Goal: Task Accomplishment & Management: Use online tool/utility

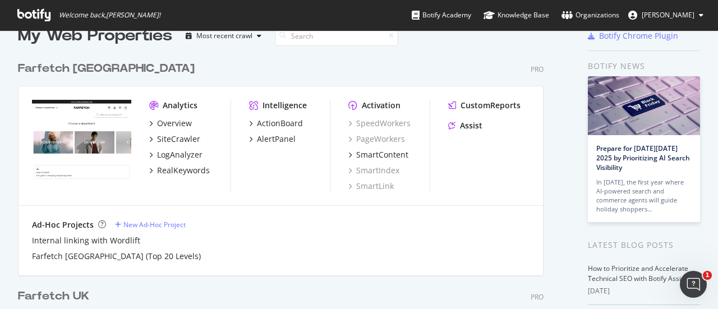
scroll to position [256, 0]
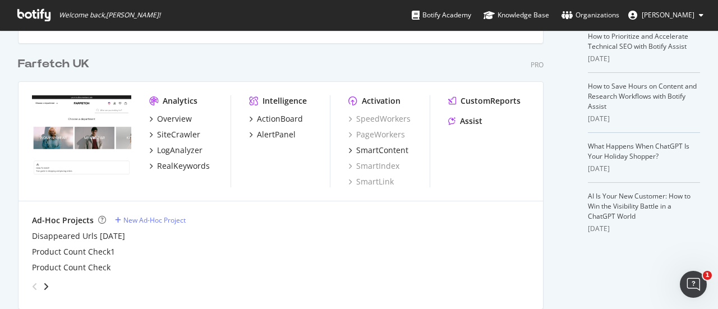
click at [72, 60] on div "Farfetch UK" at bounding box center [53, 64] width 71 height 16
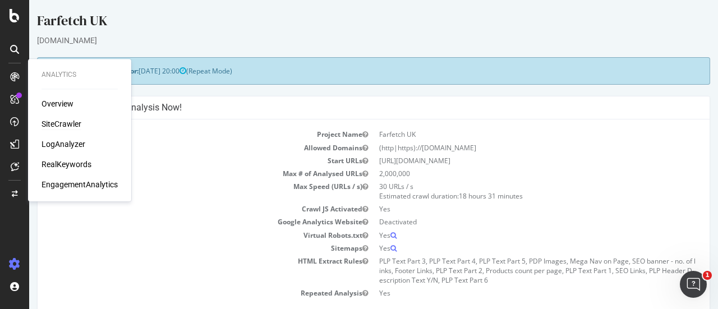
click at [62, 118] on div "SiteCrawler" at bounding box center [62, 123] width 40 height 11
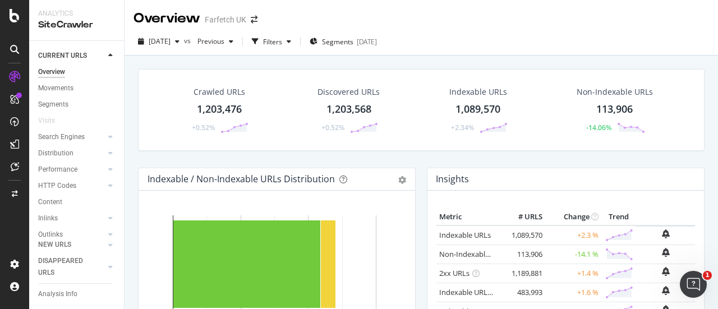
click at [108, 54] on div at bounding box center [110, 55] width 11 height 11
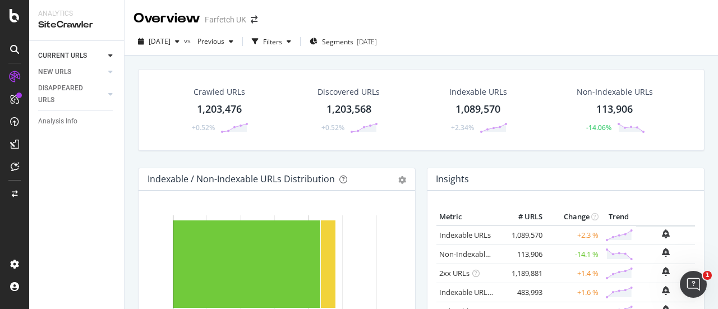
click at [113, 56] on div at bounding box center [110, 55] width 11 height 11
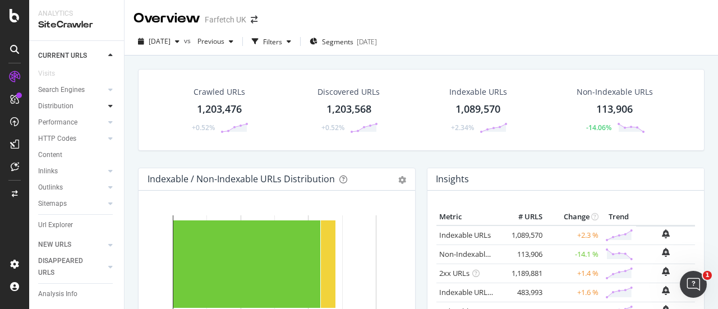
scroll to position [79, 0]
click at [62, 200] on div "Url Explorer" at bounding box center [55, 206] width 35 height 12
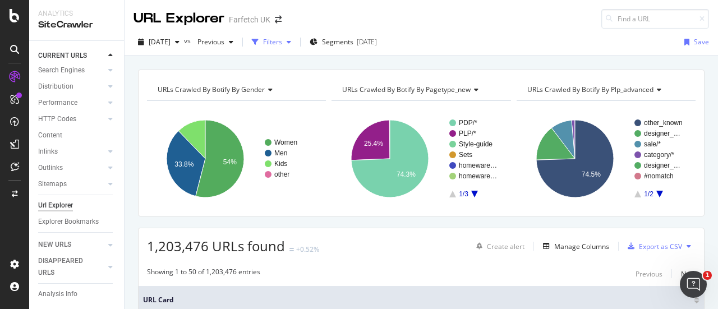
click at [282, 44] on div "Filters" at bounding box center [272, 42] width 19 height 10
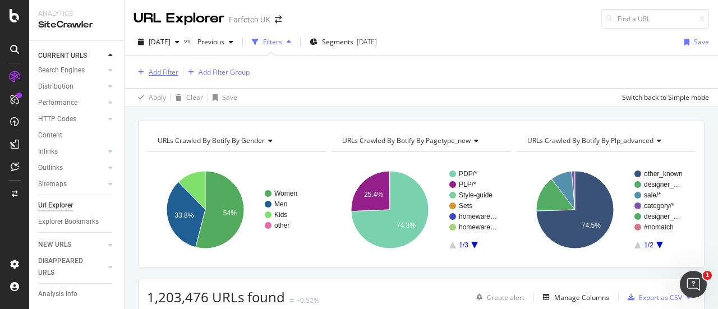
click at [166, 71] on div "Add Filter" at bounding box center [164, 72] width 30 height 10
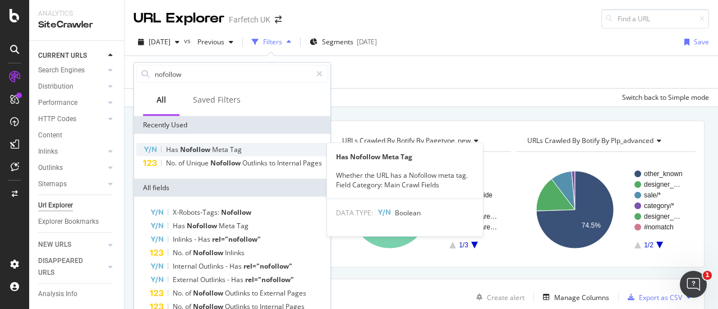
type input "nofollow"
click at [231, 149] on span "Tag" at bounding box center [236, 150] width 12 height 10
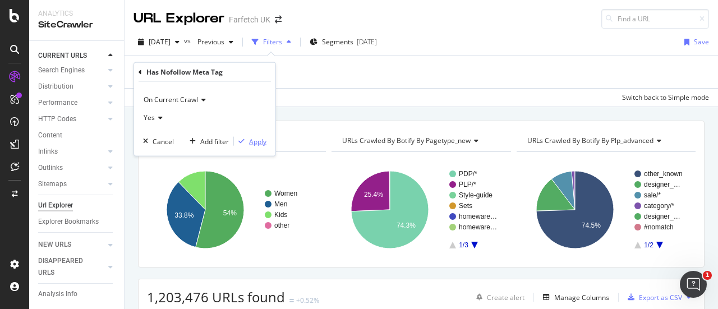
click at [259, 143] on div "Apply" at bounding box center [257, 141] width 17 height 10
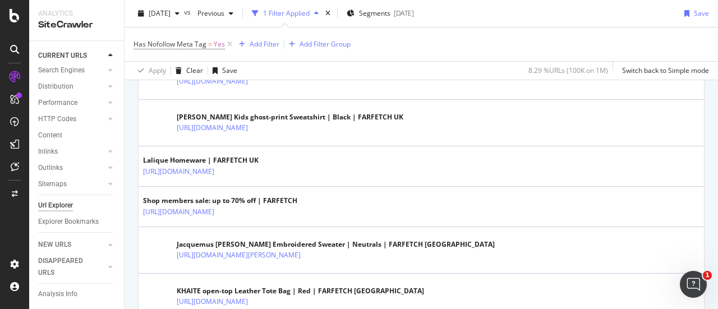
scroll to position [669, 0]
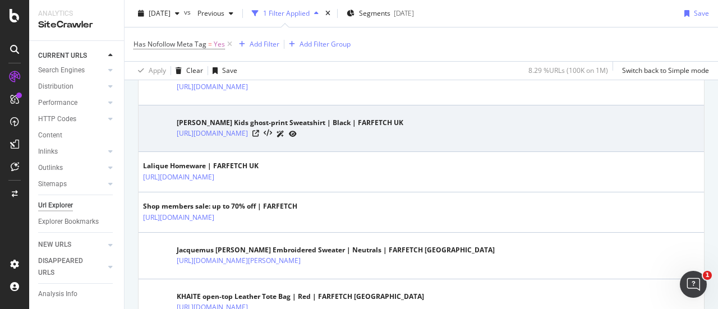
drag, startPoint x: 260, startPoint y: 129, endPoint x: 175, endPoint y: 144, distance: 86.8
click at [175, 144] on td "[PERSON_NAME] Kids ghost-print Sweatshirt | Black | FARFETCH UK [URL][DOMAIN_NA…" at bounding box center [422, 129] width 566 height 47
drag, startPoint x: 175, startPoint y: 130, endPoint x: 567, endPoint y: 129, distance: 391.8
click at [567, 129] on div "[PERSON_NAME] Kids ghost-print Sweatshirt | Black | FARFETCH UK [URL][DOMAIN_NA…" at bounding box center [421, 129] width 557 height 28
copy link "[URL][DOMAIN_NAME]"
